Goal: Information Seeking & Learning: Learn about a topic

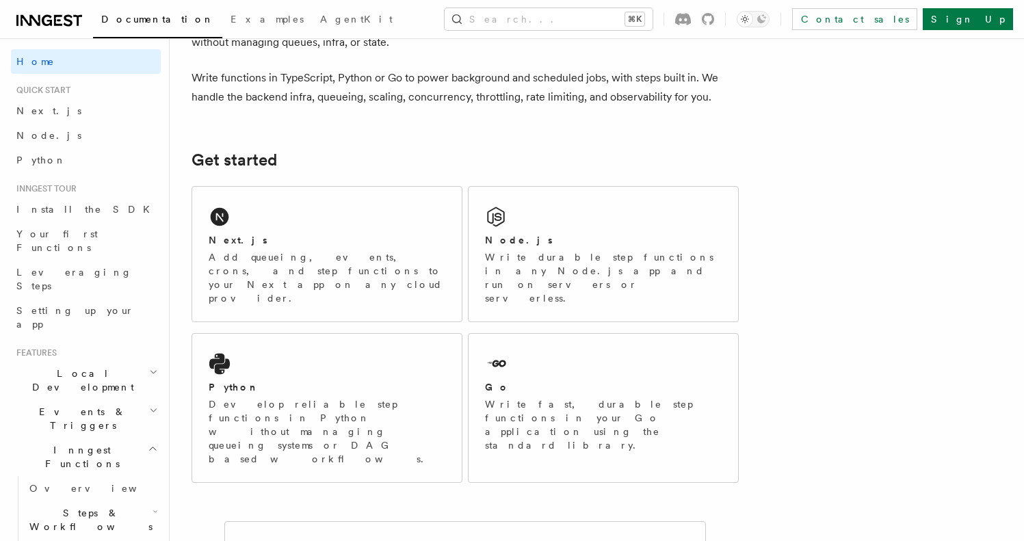
scroll to position [137, 0]
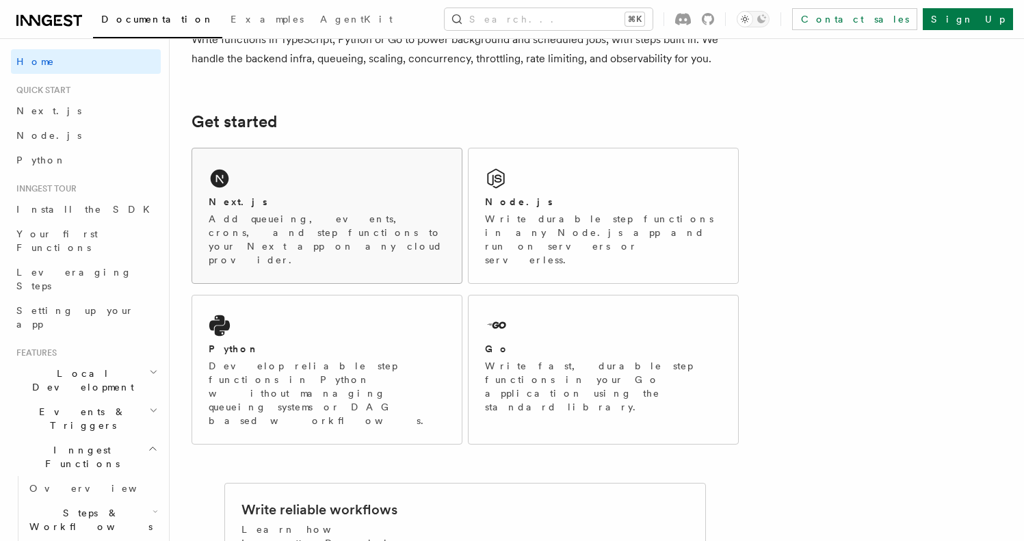
click at [386, 198] on div "Next.js" at bounding box center [327, 202] width 237 height 14
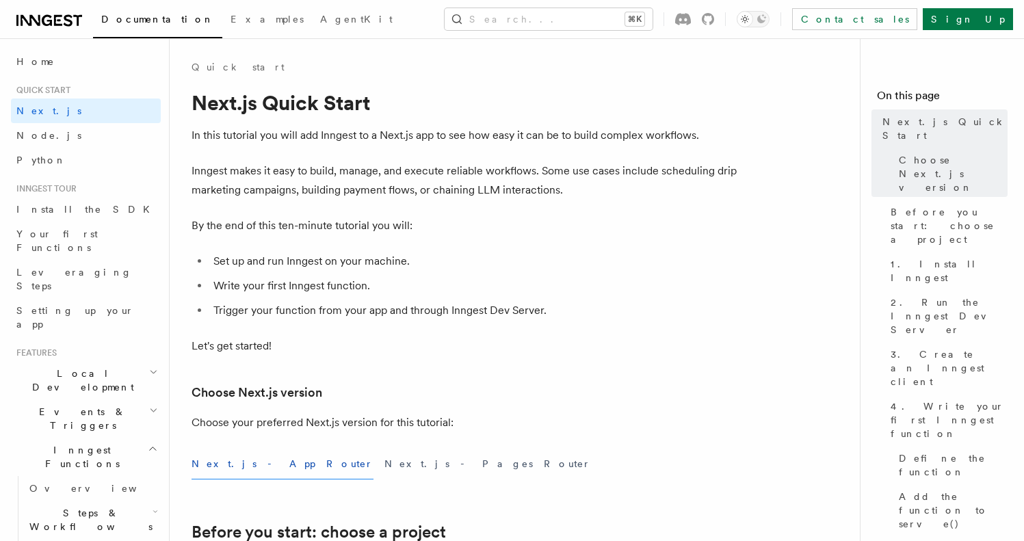
click at [27, 15] on icon at bounding box center [49, 20] width 66 height 16
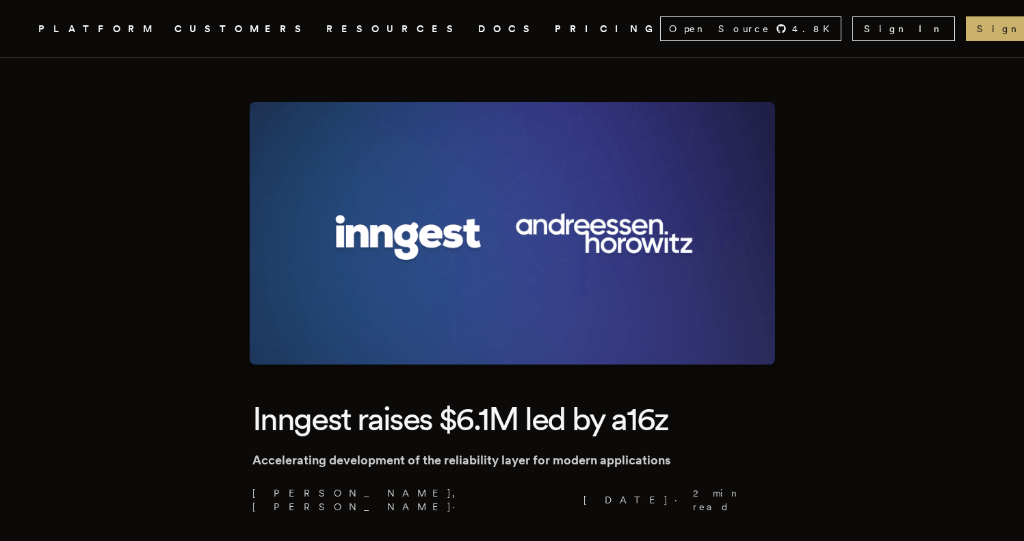
click at [611, 25] on icon "Global" at bounding box center [656, 80] width 90 height 114
